Goal: Task Accomplishment & Management: Use online tool/utility

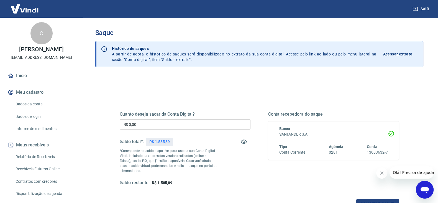
click at [164, 127] on input "R$ 0,00" at bounding box center [185, 124] width 131 height 10
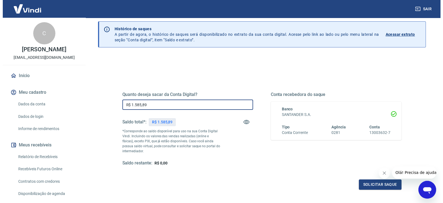
scroll to position [34, 0]
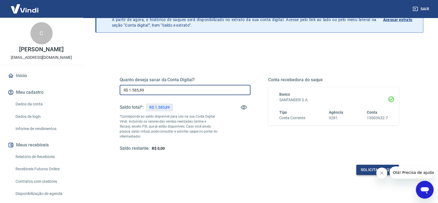
type input "R$ 1.585,89"
click at [367, 169] on button "Solicitar saque" at bounding box center [377, 170] width 43 height 10
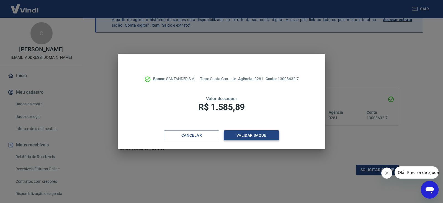
click at [252, 135] on button "Validar saque" at bounding box center [251, 135] width 55 height 10
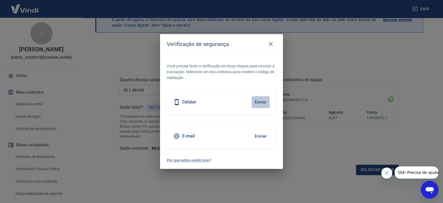
click at [263, 103] on button "Enviar" at bounding box center [261, 102] width 18 height 12
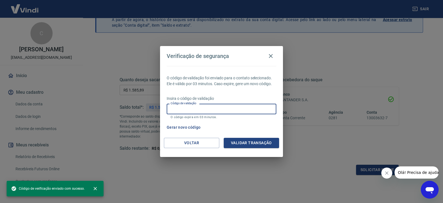
click at [211, 107] on input "Código de validação" at bounding box center [222, 109] width 110 height 10
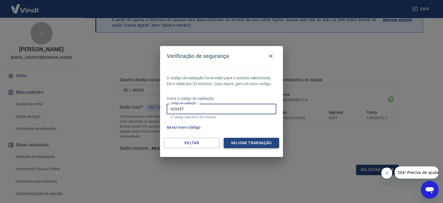
type input "420457"
click at [244, 142] on button "Validar transação" at bounding box center [251, 143] width 55 height 10
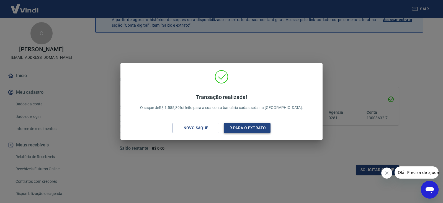
click at [239, 129] on button "Ir para o extrato" at bounding box center [247, 128] width 47 height 10
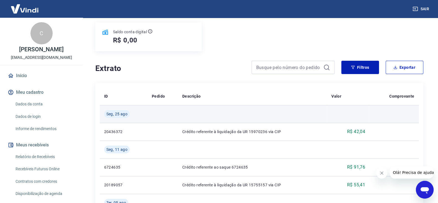
scroll to position [69, 0]
